Goal: Task Accomplishment & Management: Manage account settings

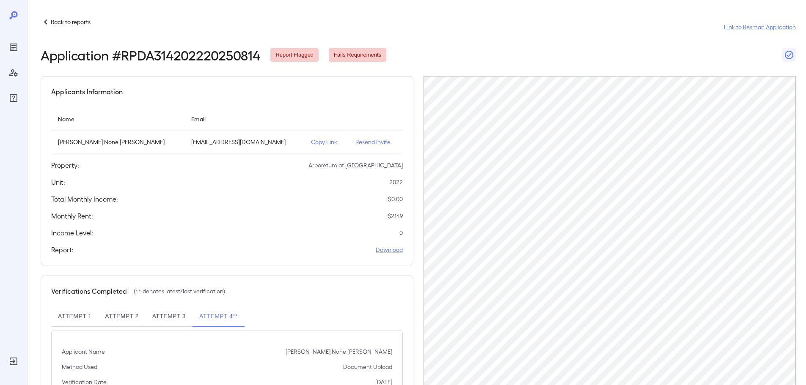
scroll to position [0, 0]
click at [80, 18] on p "Back to reports" at bounding box center [71, 21] width 40 height 8
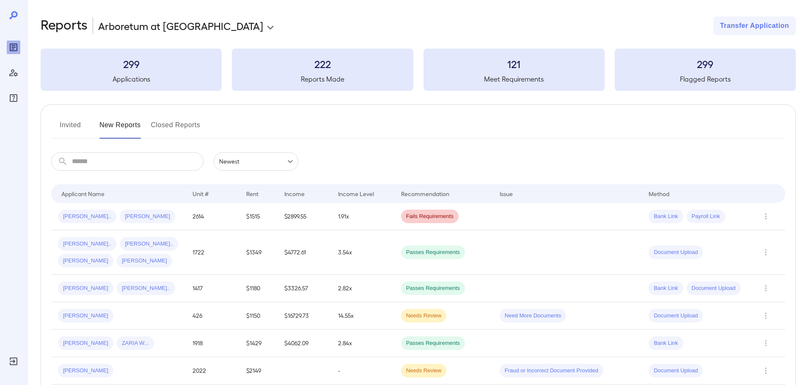
click at [132, 158] on input "text" at bounding box center [138, 161] width 132 height 19
drag, startPoint x: 69, startPoint y: 143, endPoint x: 79, endPoint y: 126, distance: 18.8
click at [79, 126] on button "Invited" at bounding box center [70, 128] width 38 height 20
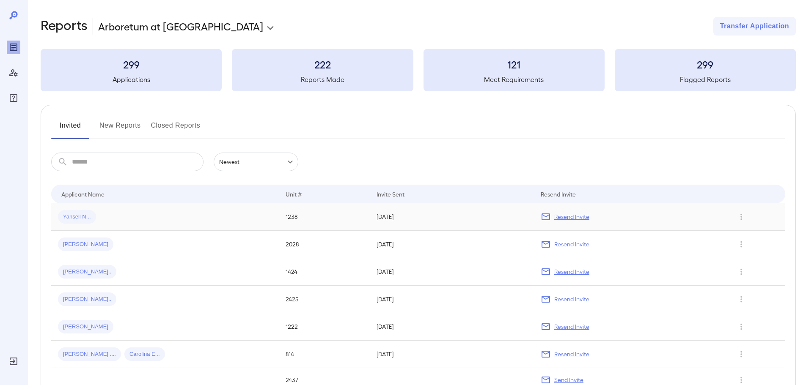
click at [574, 216] on p "Resend Invite" at bounding box center [571, 217] width 35 height 8
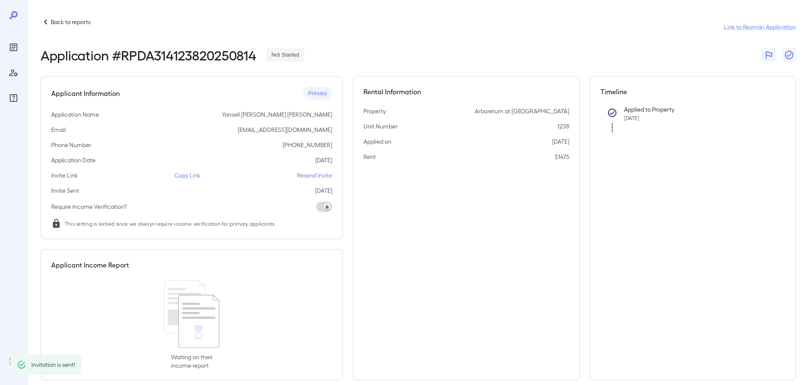
click at [319, 179] on p "Resend Invite" at bounding box center [314, 175] width 35 height 8
click at [75, 22] on p "Back to reports" at bounding box center [71, 22] width 40 height 8
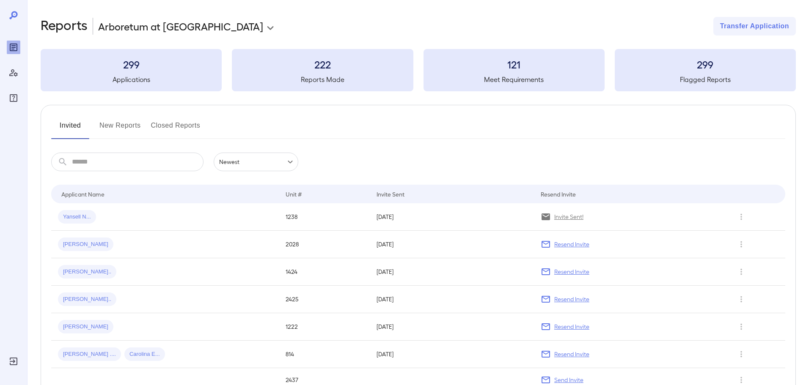
click at [127, 124] on button "New Reports" at bounding box center [119, 129] width 41 height 20
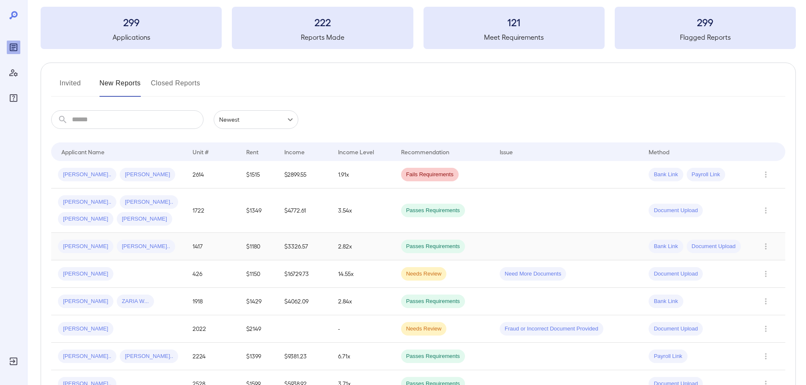
scroll to position [85, 0]
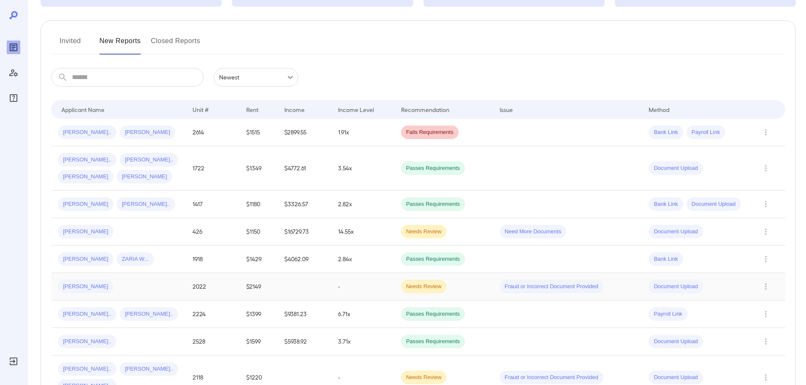
click at [348, 281] on td "-" at bounding box center [362, 286] width 63 height 27
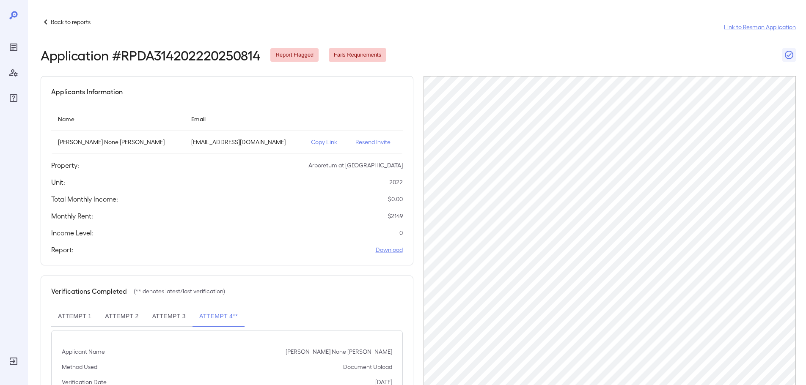
click at [72, 24] on p "Back to reports" at bounding box center [71, 22] width 40 height 8
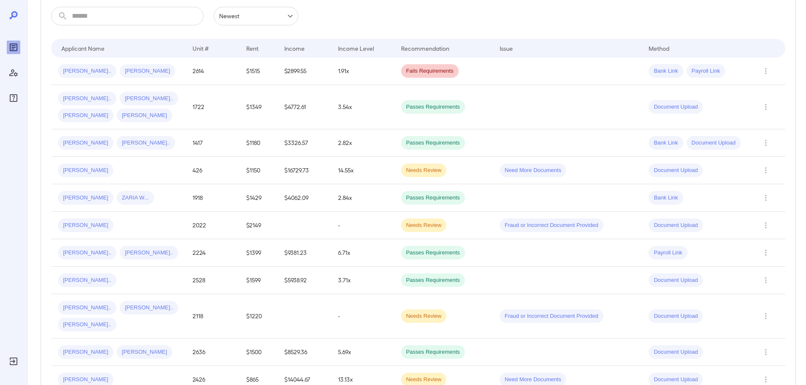
scroll to position [85, 0]
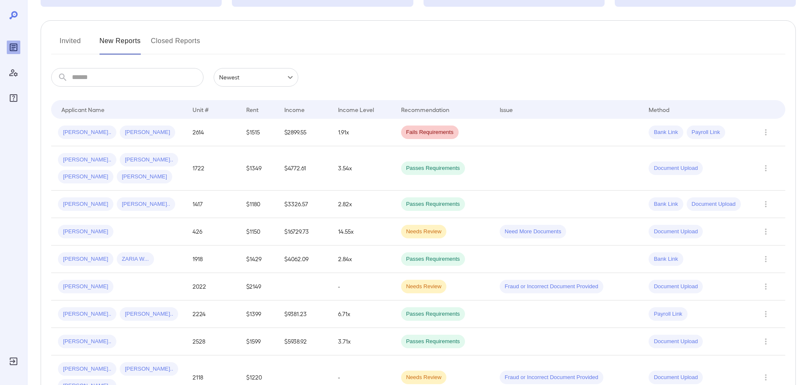
click at [515, 50] on div "Invited New Reports Closed Reports" at bounding box center [418, 44] width 734 height 20
click at [325, 134] on td "$2899.55" at bounding box center [304, 132] width 54 height 27
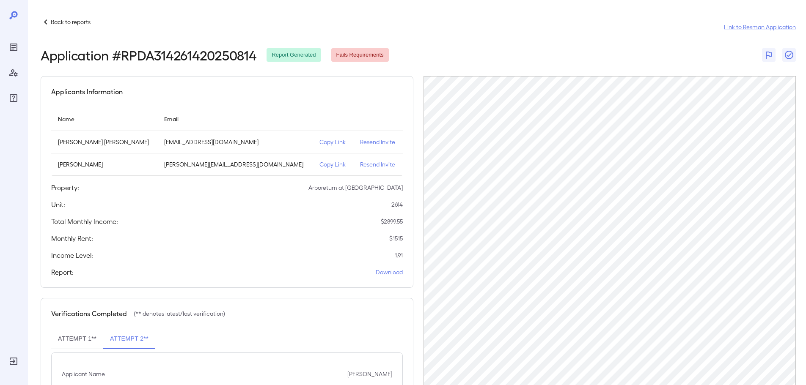
click at [360, 142] on p "Resend Invite" at bounding box center [378, 142] width 36 height 8
click at [79, 19] on p "Back to reports" at bounding box center [71, 22] width 40 height 8
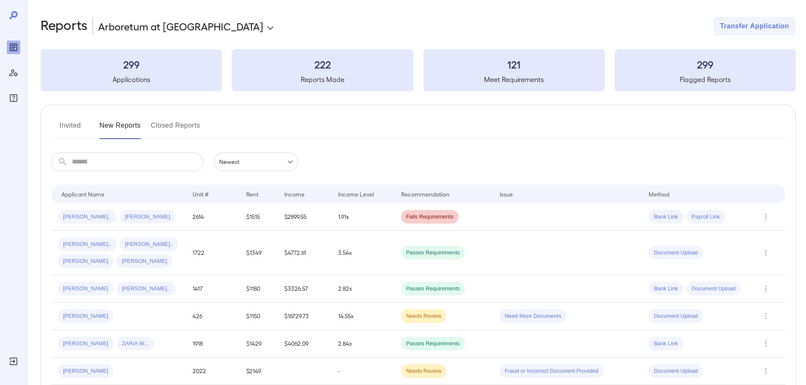
click at [446, 126] on div "Invited New Reports Closed Reports" at bounding box center [418, 129] width 734 height 20
drag, startPoint x: 278, startPoint y: 115, endPoint x: 310, endPoint y: 158, distance: 53.8
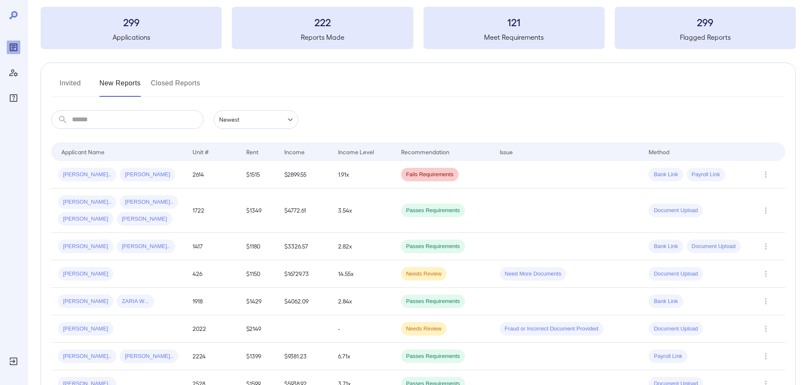
scroll to position [85, 0]
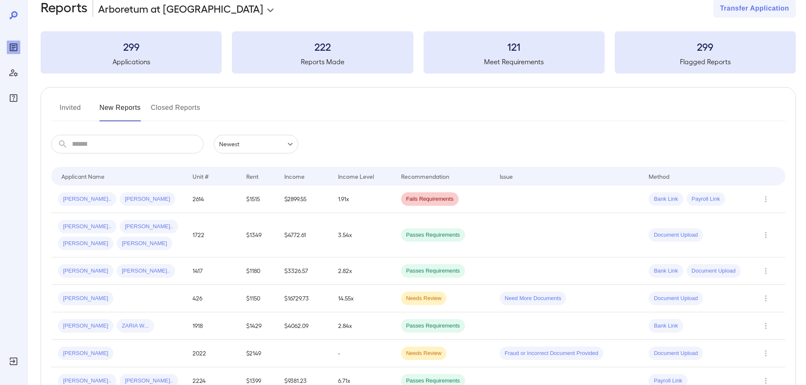
scroll to position [0, 0]
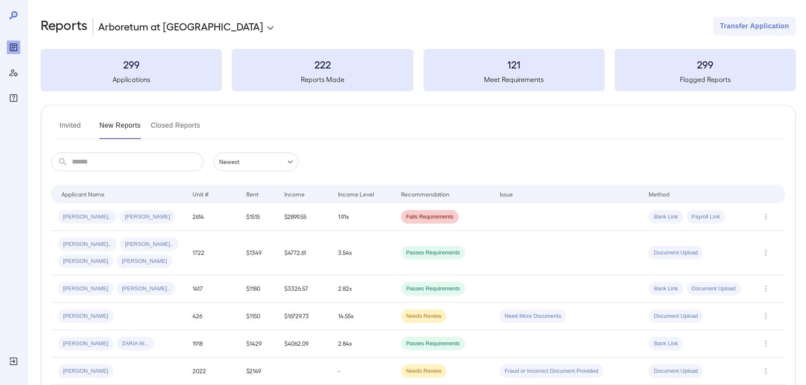
click at [450, 21] on div "**********" at bounding box center [418, 26] width 755 height 19
